Goal: Information Seeking & Learning: Learn about a topic

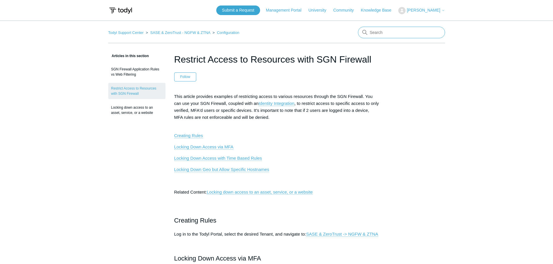
click at [383, 30] on input "Search" at bounding box center [401, 33] width 87 height 12
type input "ssl inspection"
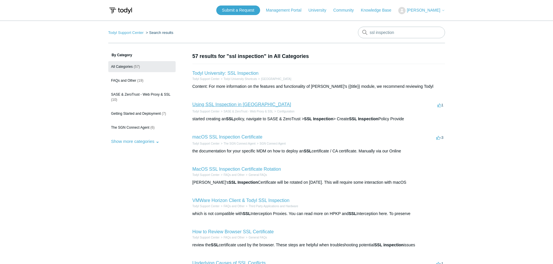
click at [221, 106] on link "Using SSL Inspection in [GEOGRAPHIC_DATA]" at bounding box center [241, 104] width 99 height 5
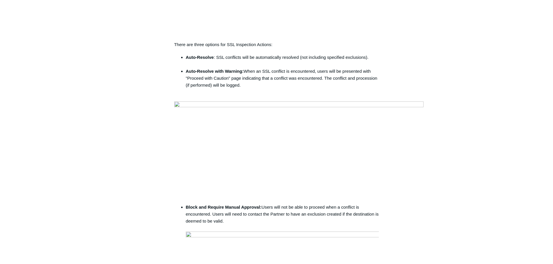
scroll to position [493, 0]
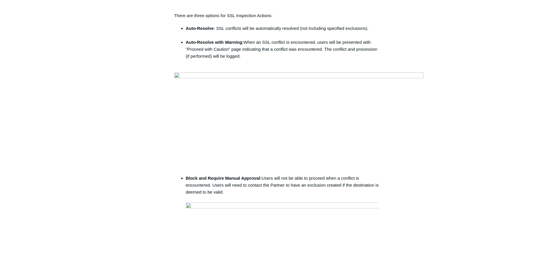
click at [192, 31] on strong "Auto-Resolve" at bounding box center [200, 28] width 28 height 5
drag, startPoint x: 185, startPoint y: 98, endPoint x: 213, endPoint y: 98, distance: 27.9
click at [213, 31] on strong "Auto-Resolve" at bounding box center [200, 28] width 28 height 5
copy strong "Auto-Resolve"
drag, startPoint x: 186, startPoint y: 113, endPoint x: 242, endPoint y: 111, distance: 56.6
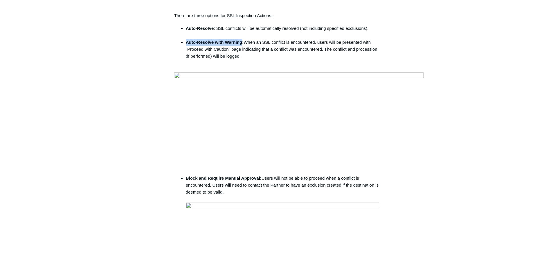
click at [242, 45] on strong "Auto-Resolve with Warning:" at bounding box center [215, 42] width 58 height 5
copy strong "Auto-Resolve with Warning"
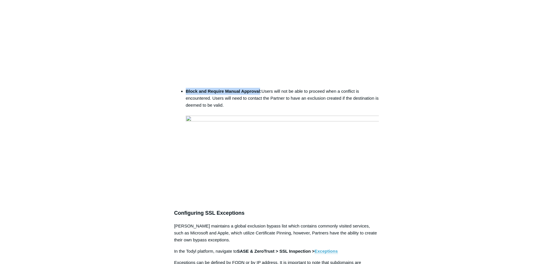
drag, startPoint x: 187, startPoint y: 144, endPoint x: 261, endPoint y: 147, distance: 73.8
click at [261, 94] on strong "Block and Require Manual Approval:" at bounding box center [224, 91] width 76 height 5
copy strong "Block and Require Manual Approval"
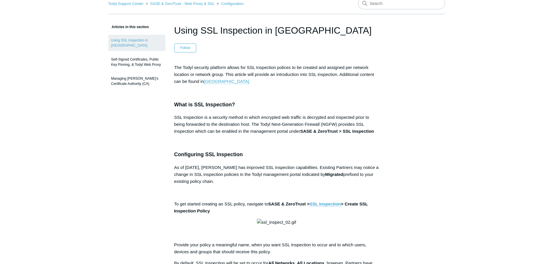
scroll to position [0, 0]
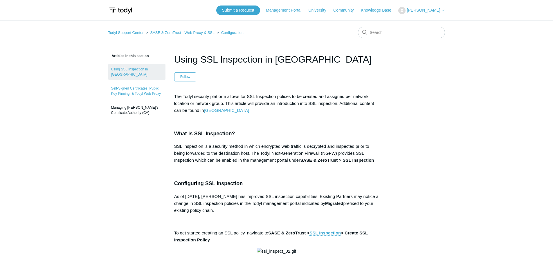
click at [124, 88] on link "Self-Signed Certificates, Public Key Pinning, & Todyl Web Proxy" at bounding box center [136, 91] width 57 height 16
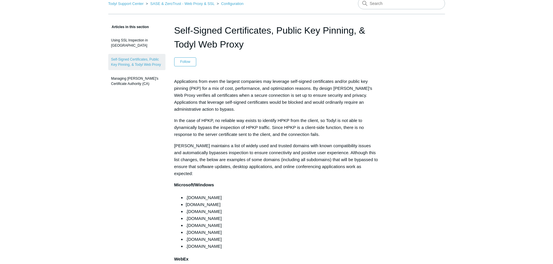
scroll to position [58, 0]
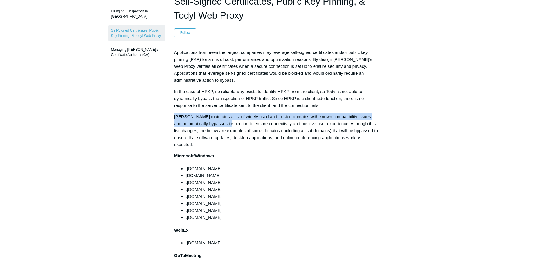
drag, startPoint x: 174, startPoint y: 118, endPoint x: 239, endPoint y: 125, distance: 65.4
click at [239, 125] on span "Todyl maintains a list of widely used and trusted domains with known compatibil…" at bounding box center [276, 130] width 204 height 33
copy span "Todyl maintains a list of widely used and trusted domains with known compatibil…"
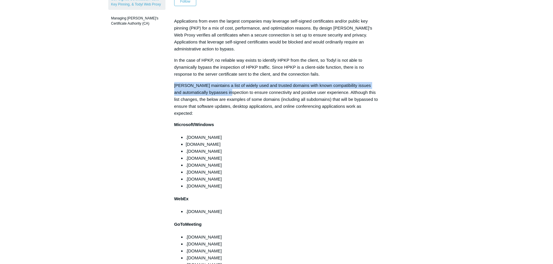
scroll to position [0, 0]
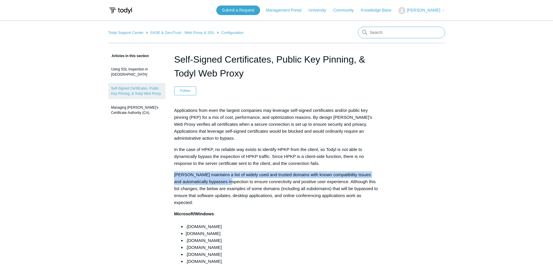
click at [394, 29] on input "Search" at bounding box center [401, 33] width 87 height 12
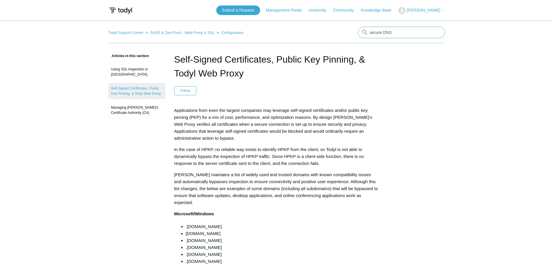
type input "secure DNS"
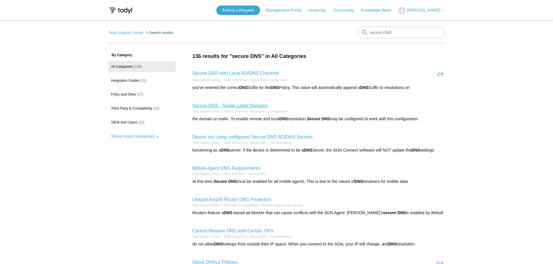
click at [247, 106] on link "Secure DNS - Single-Label Domains" at bounding box center [229, 105] width 75 height 5
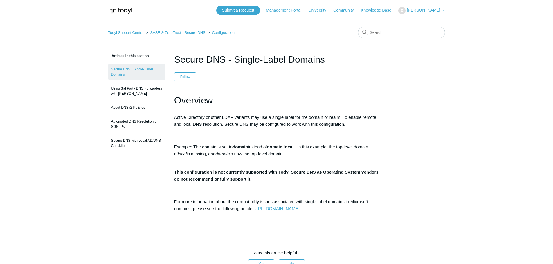
click at [169, 34] on link "SASE & ZeroTrust - Secure DNS" at bounding box center [177, 32] width 55 height 4
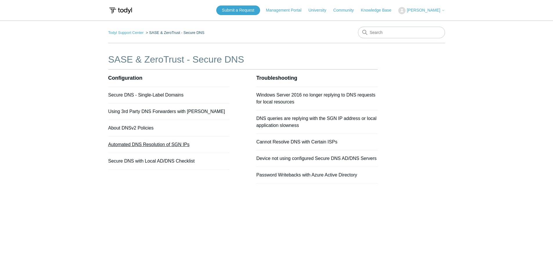
click at [159, 146] on link "Automated DNS Resolution of SGN IPs" at bounding box center [148, 144] width 81 height 5
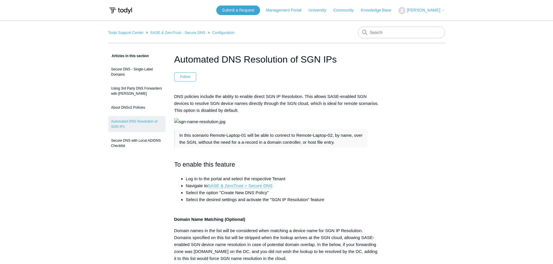
scroll to position [29, 0]
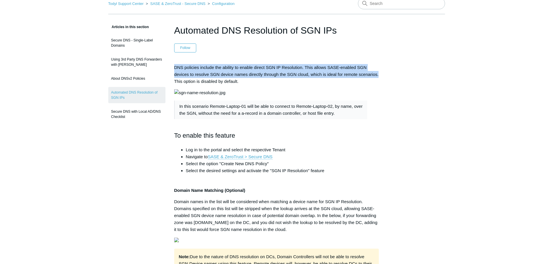
drag, startPoint x: 174, startPoint y: 68, endPoint x: 378, endPoint y: 74, distance: 204.1
click at [378, 74] on p "DNS policies include the ability to enable direct SGN IP Resolution. This allow…" at bounding box center [276, 74] width 205 height 21
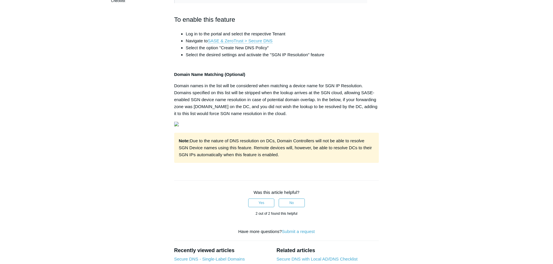
scroll to position [58, 0]
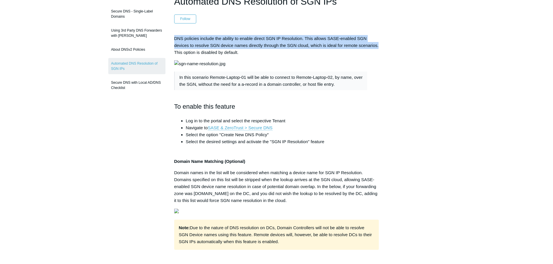
copy p "DNS policies include the ability to enable direct SGN IP Resolution. This allow…"
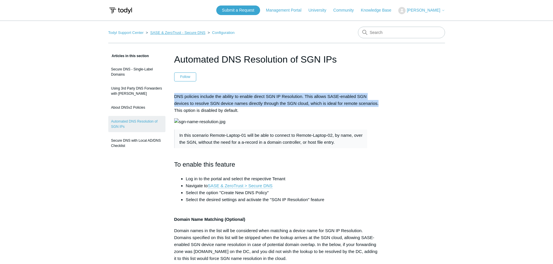
click at [196, 32] on link "SASE & ZeroTrust - Secure DNS" at bounding box center [177, 32] width 55 height 4
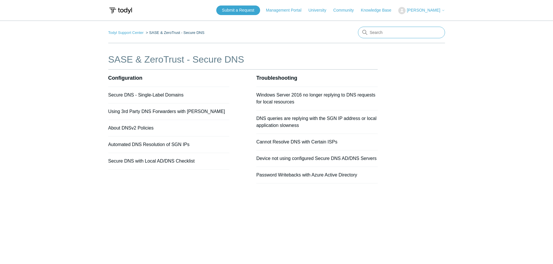
click at [378, 31] on input "Search" at bounding box center [401, 33] width 87 height 12
type input "sgn tunnel"
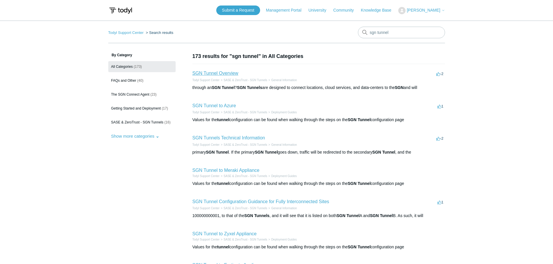
click at [229, 74] on link "SGN Tunnel Overview" at bounding box center [215, 73] width 46 height 5
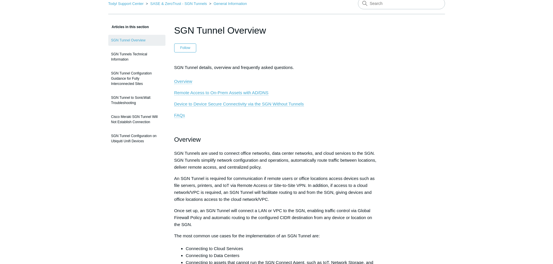
scroll to position [58, 0]
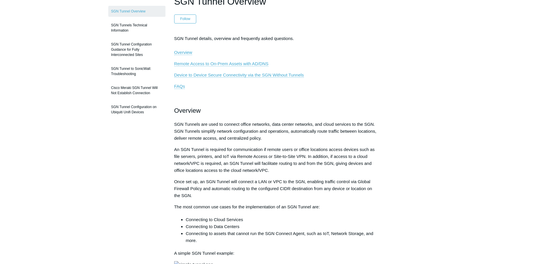
click at [174, 125] on span "SGN Tunnels are used to connect office networks, data center networks, and clou…" at bounding box center [275, 131] width 202 height 19
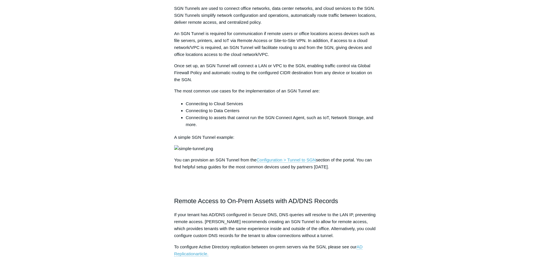
scroll to position [203, 0]
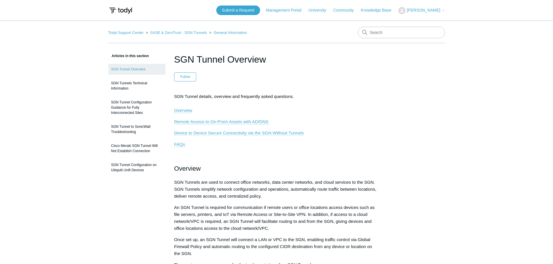
click at [207, 133] on span "Device to Device Secure Connectivity via the SGN Without Tunnels" at bounding box center [239, 133] width 130 height 5
